Goal: Task Accomplishment & Management: Manage account settings

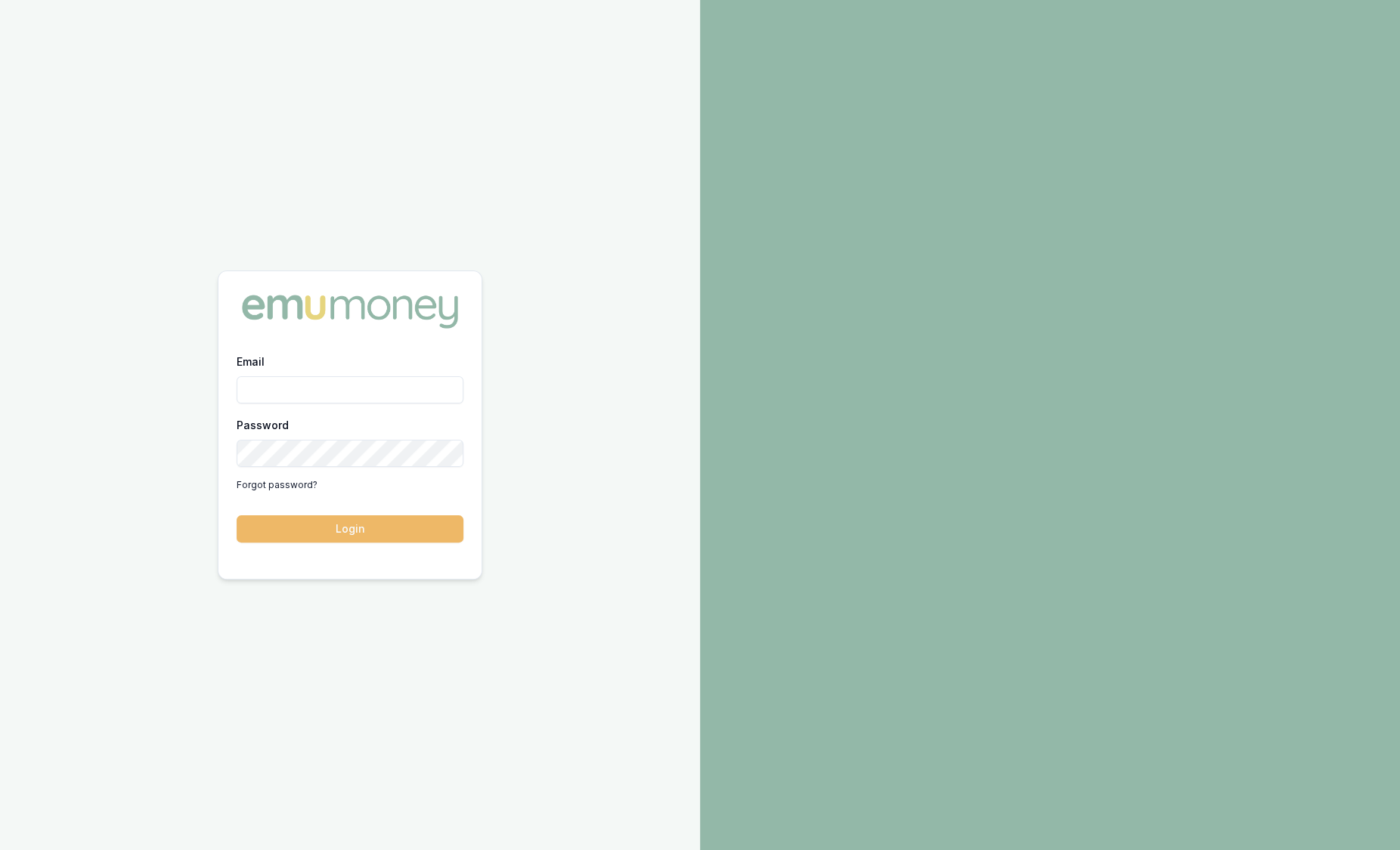
type input "sam.crouch@emumoney.com.au"
click at [388, 530] on button "Login" at bounding box center [349, 528] width 226 height 27
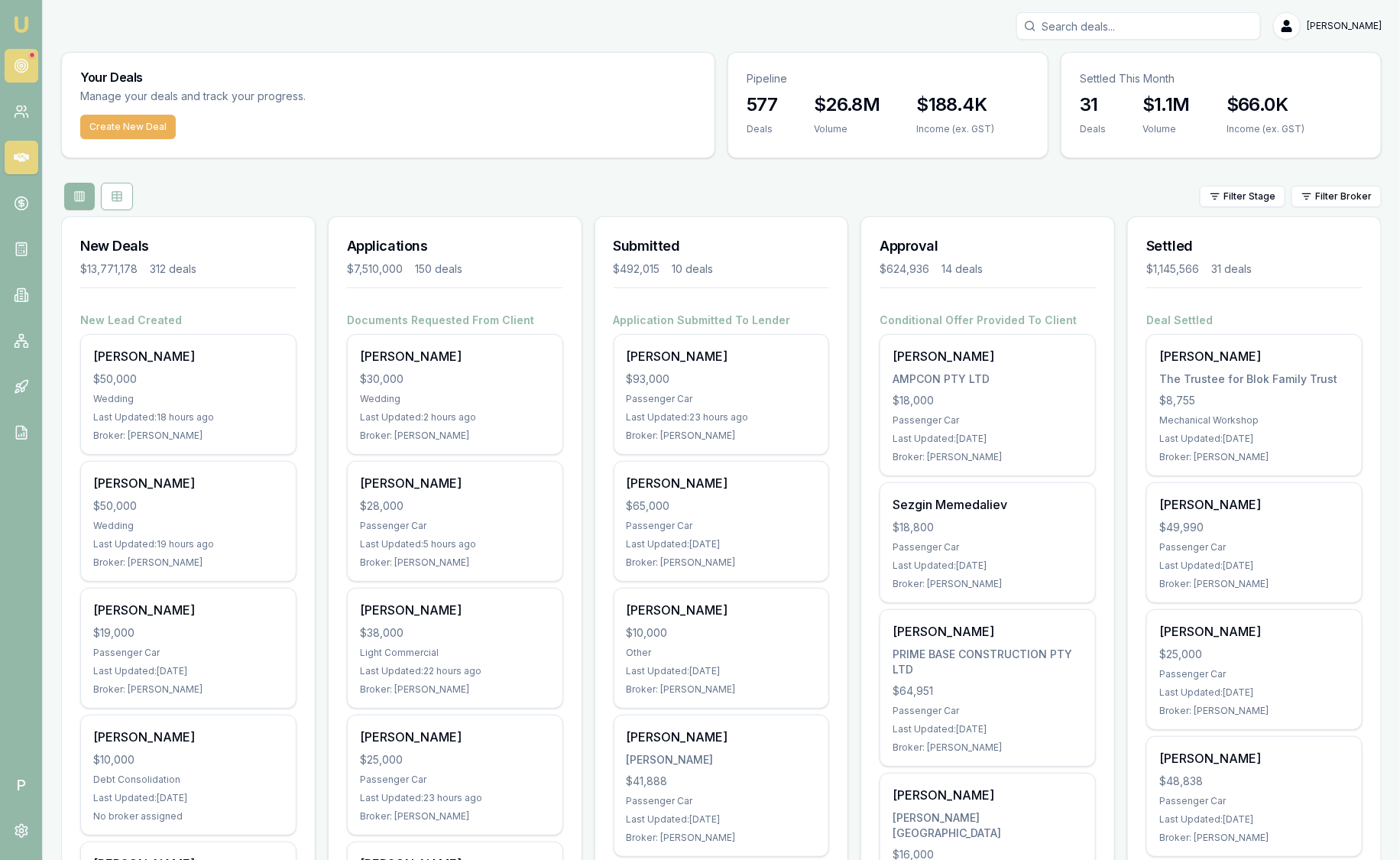
click at [24, 65] on circle at bounding box center [21, 65] width 7 height 7
